Goal: Obtain resource: Download file/media

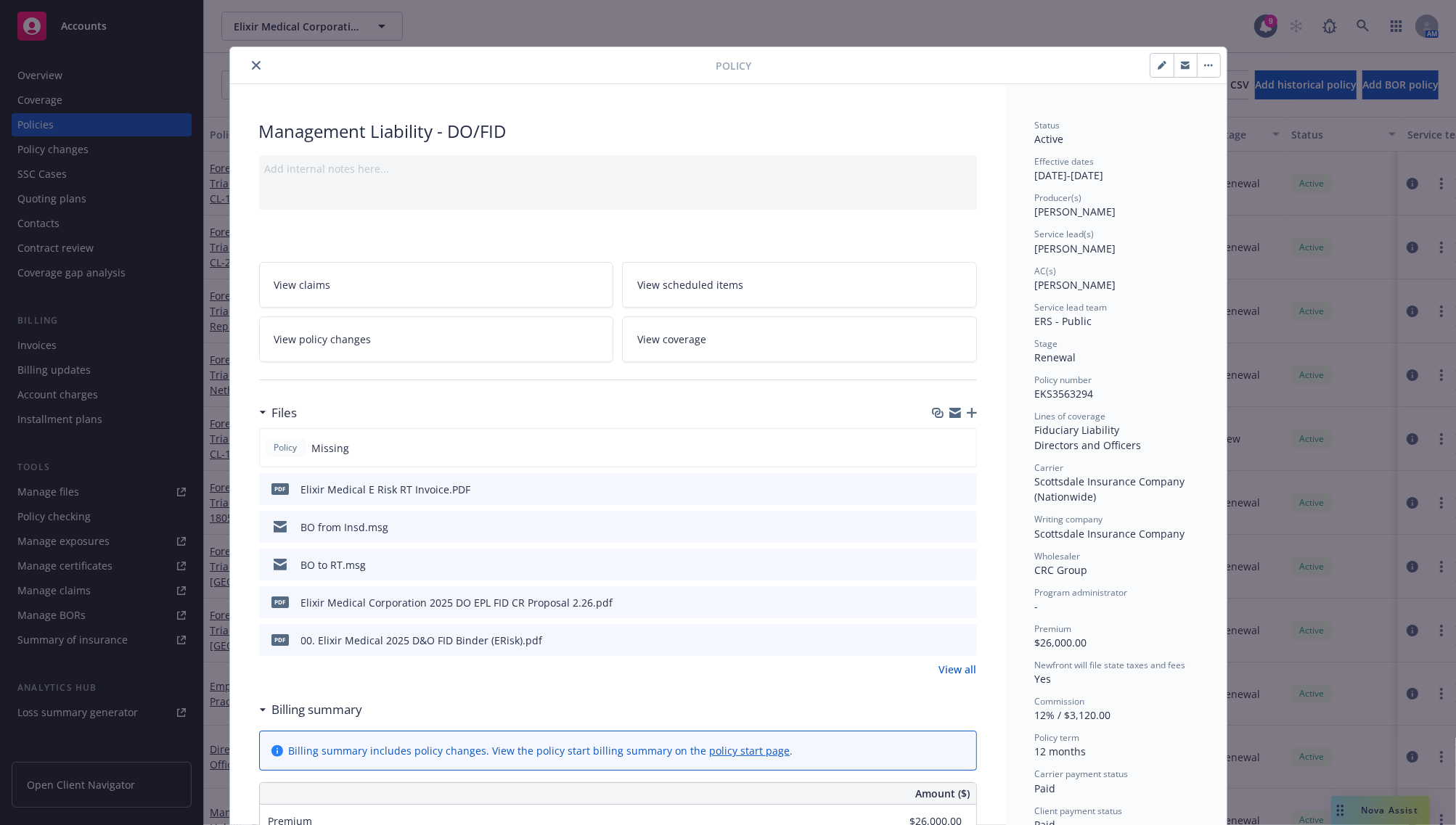
scroll to position [43, 0]
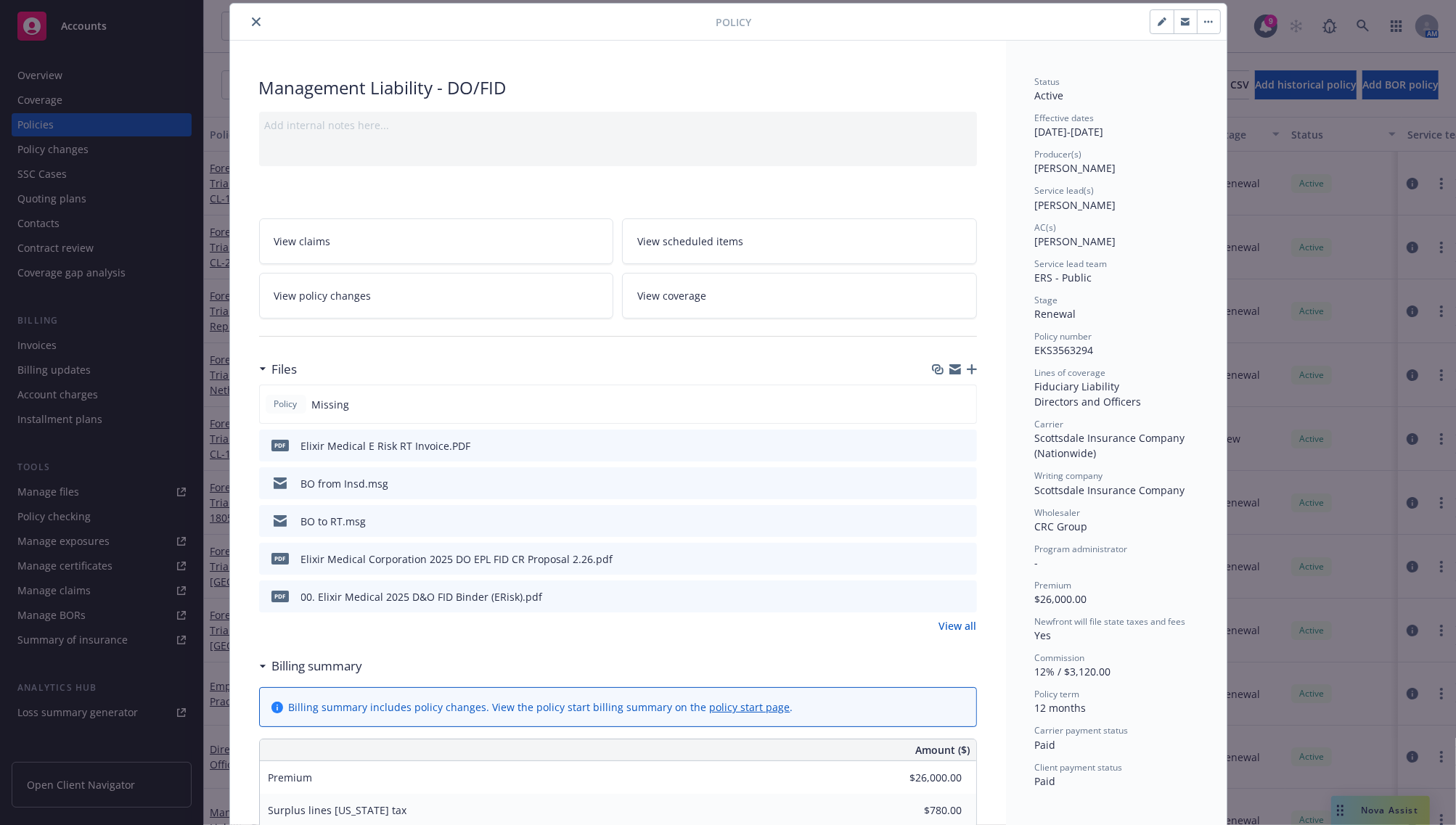
click at [253, 20] on icon "close" at bounding box center [256, 21] width 8 height 8
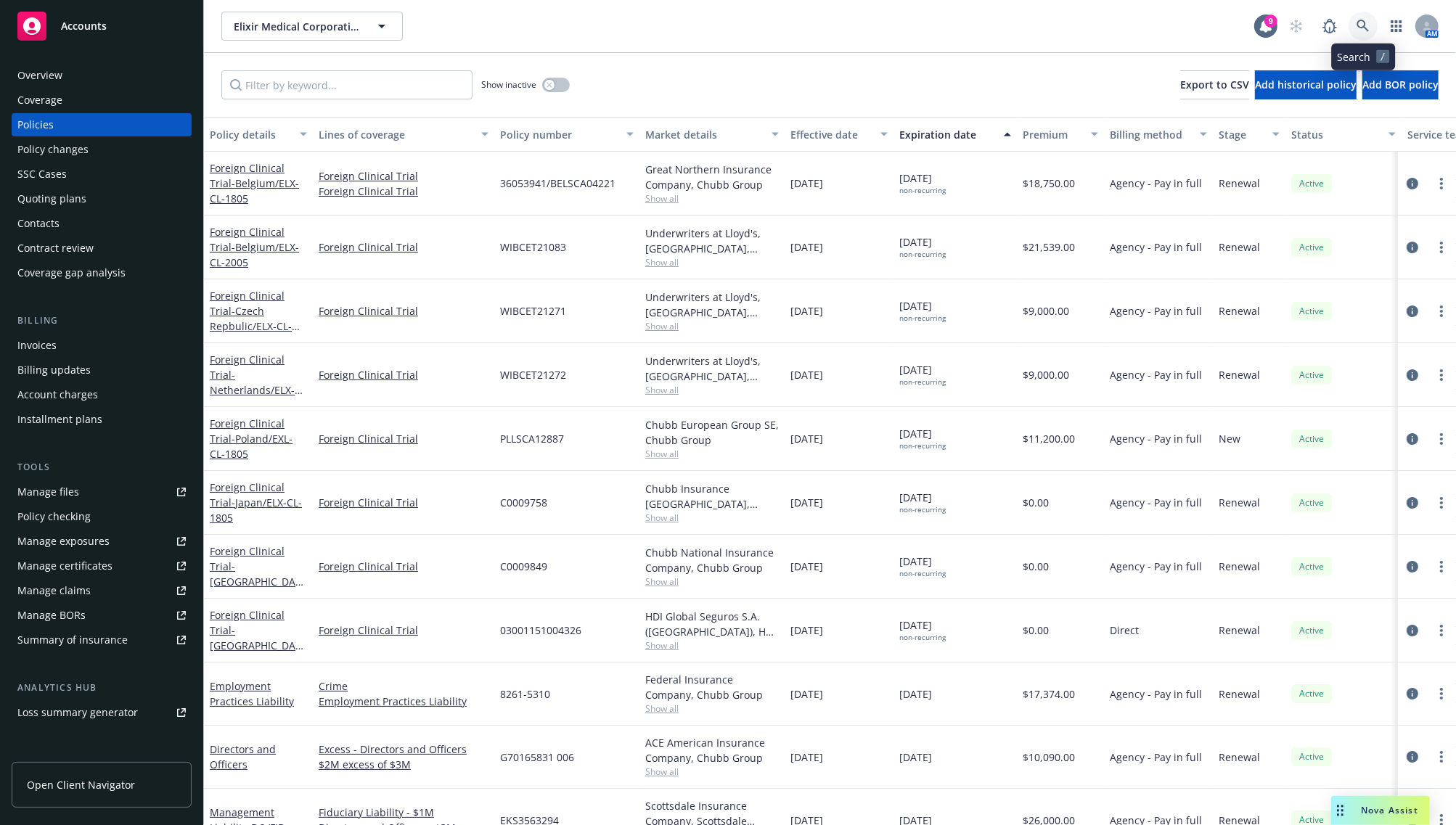
click at [1363, 20] on icon at bounding box center [1363, 26] width 13 height 13
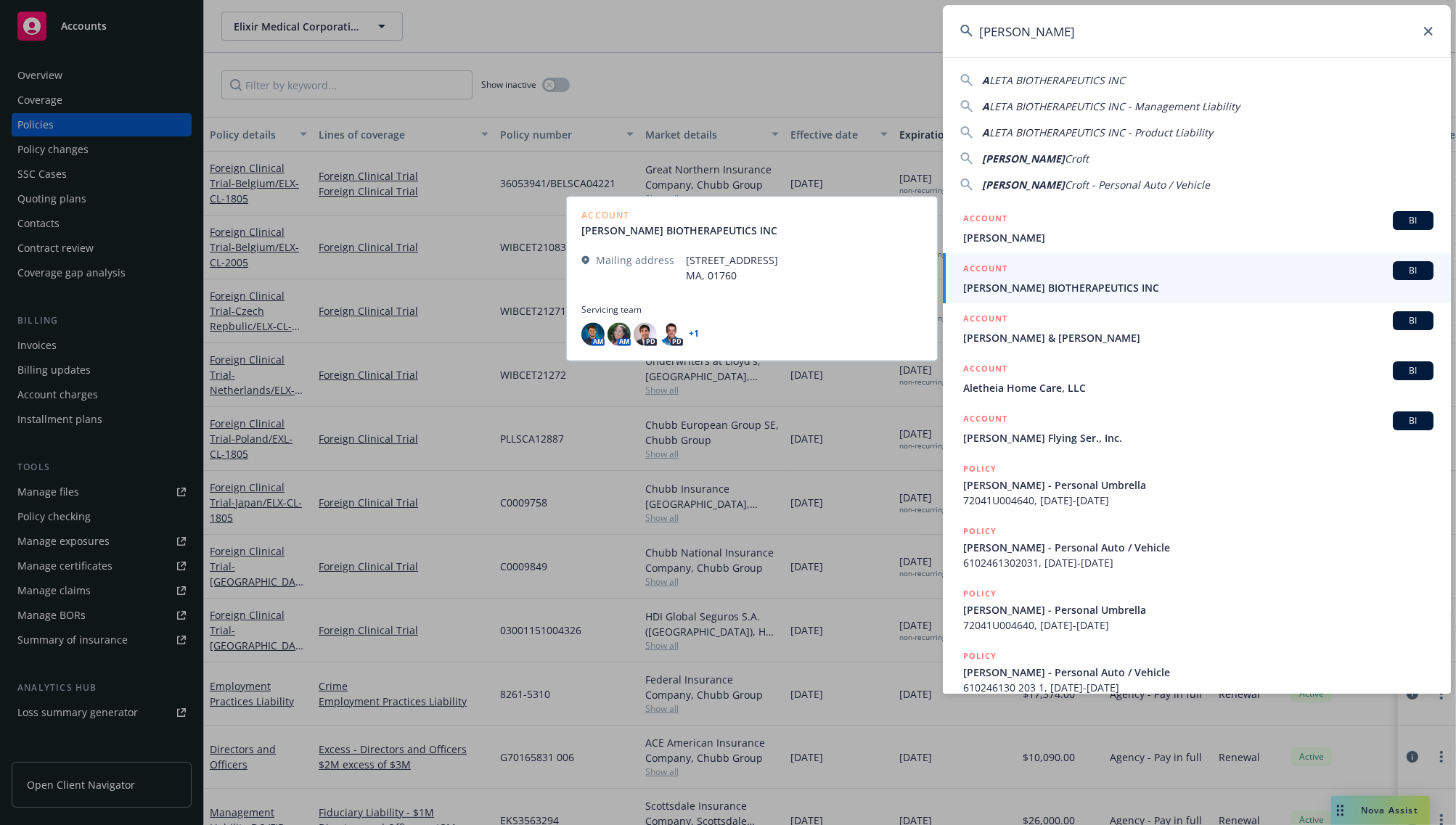
type input "Aleta"
click at [1021, 293] on span "ALETA BIOTHERAPEUTICS INC" at bounding box center [1198, 287] width 470 height 15
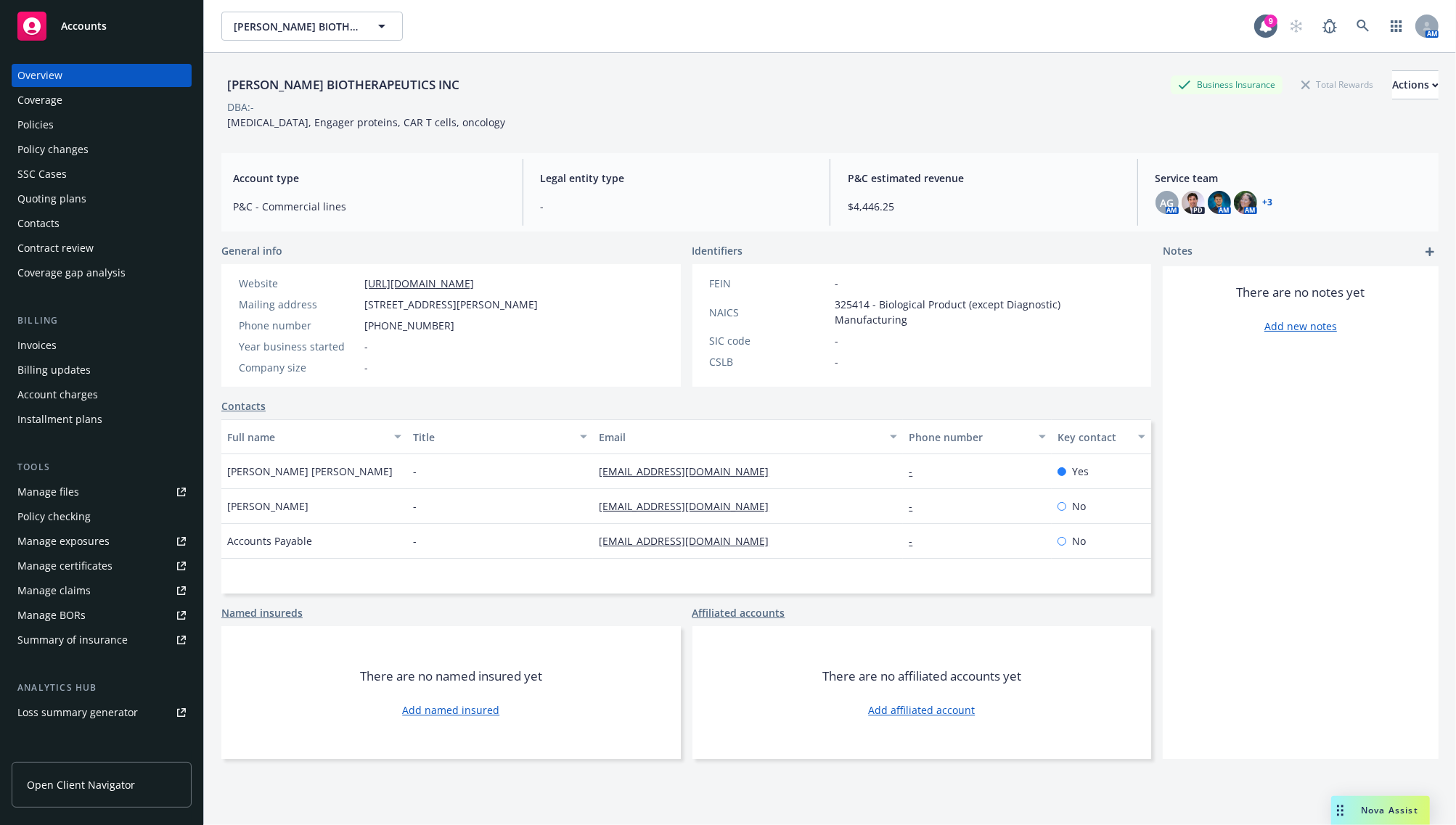
click at [60, 339] on div "Invoices" at bounding box center [102, 345] width 168 height 24
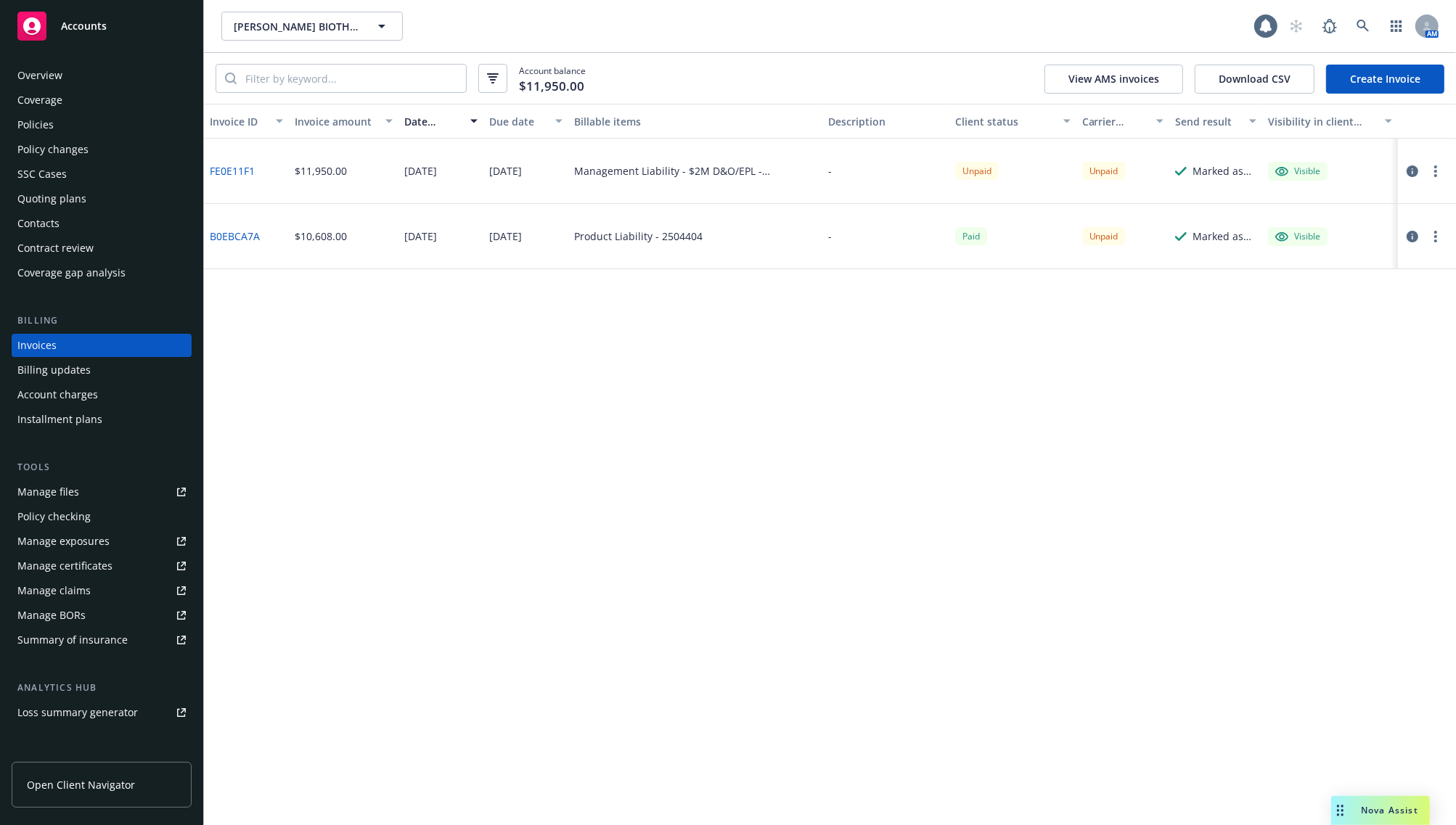
click at [943, 499] on div "Invoice ID Invoice amount Date issued Due date Billable items Description Clien…" at bounding box center [830, 464] width 1252 height 721
click at [796, 469] on div "Invoice ID Invoice amount Date issued Due date Billable items Description Clien…" at bounding box center [830, 464] width 1252 height 721
click at [215, 168] on link "FE0E11F1" at bounding box center [232, 171] width 45 height 15
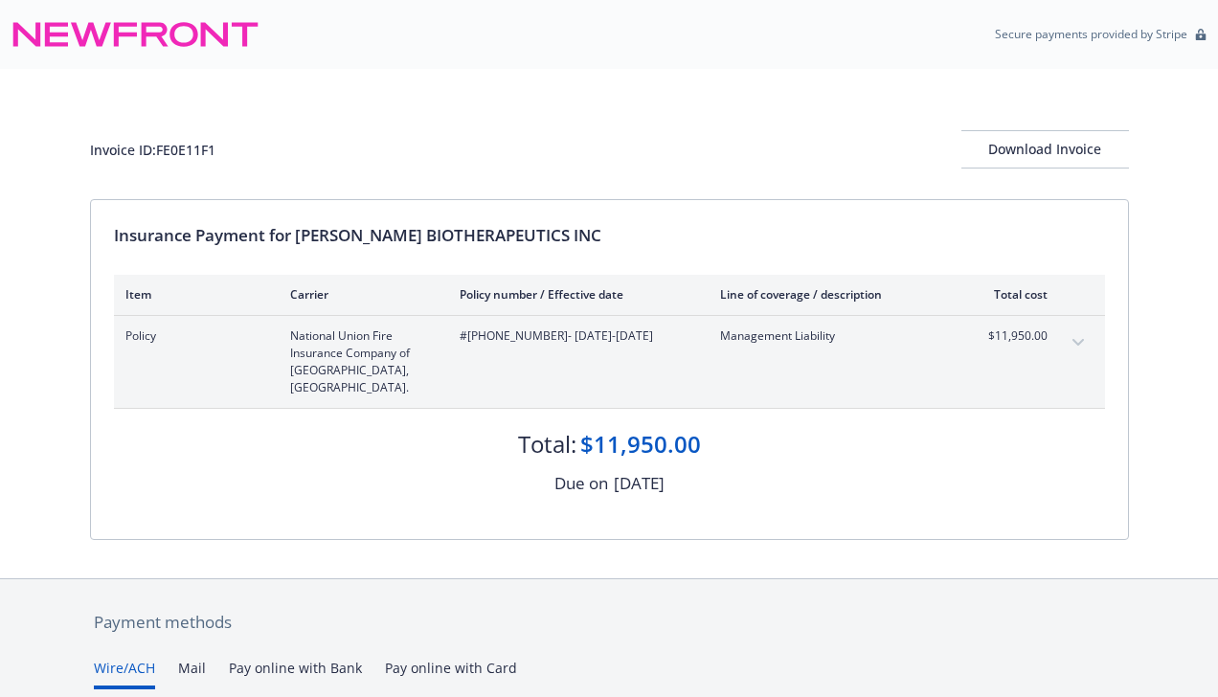
click at [172, 151] on div "Invoice ID: FE0E11F1" at bounding box center [152, 150] width 125 height 20
click at [176, 150] on div "Invoice ID: FE0E11F1" at bounding box center [152, 150] width 125 height 20
click at [882, 186] on div "Invoice ID: FE0E11F1 Download Invoice" at bounding box center [609, 134] width 1039 height 130
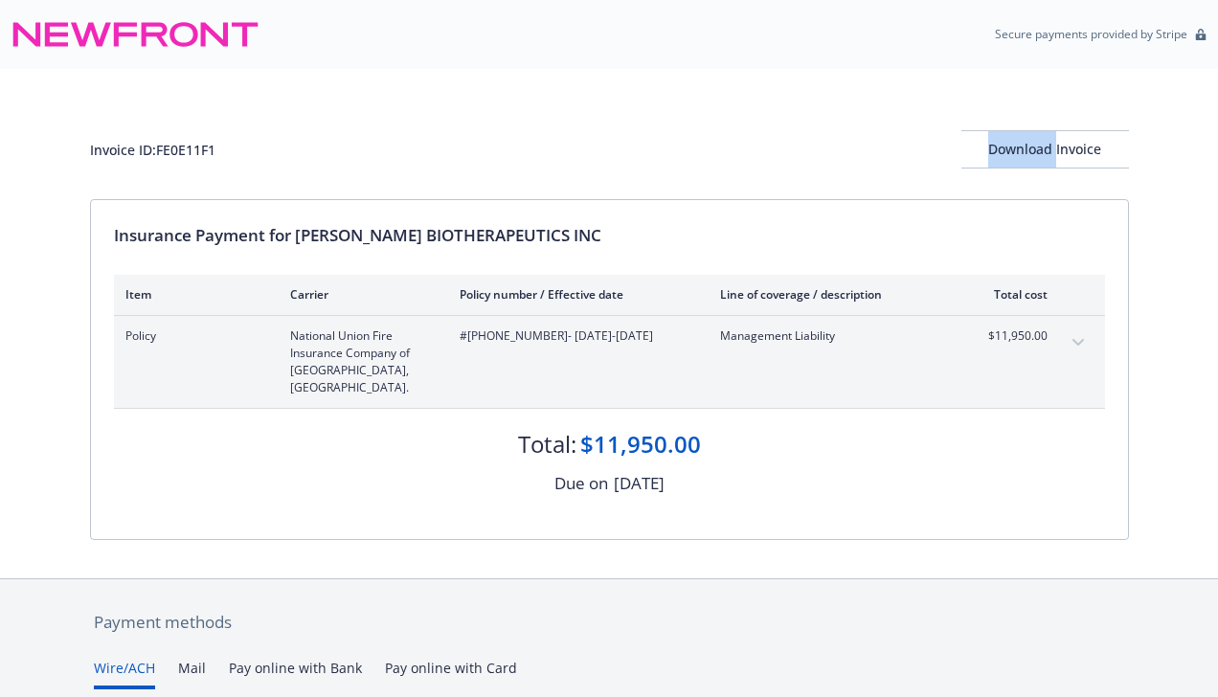
click at [882, 186] on div "Invoice ID: FE0E11F1 Download Invoice" at bounding box center [609, 134] width 1039 height 130
click at [873, 270] on div "Insurance Payment for [PERSON_NAME] BIOTHERAPEUTICS INC Item Carrier Policy num…" at bounding box center [609, 369] width 1037 height 339
